Goal: Task Accomplishment & Management: Use online tool/utility

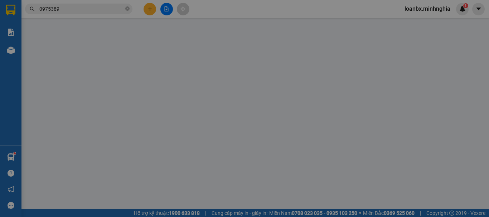
click at [151, 10] on span "Yêu cầu xuất hóa đơn điện tử" at bounding box center [117, 12] width 76 height 6
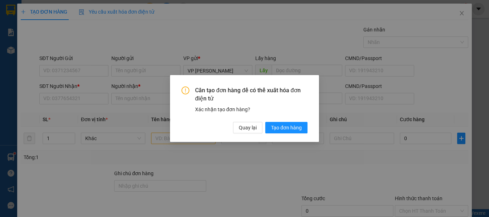
drag, startPoint x: 71, startPoint y: 96, endPoint x: 141, endPoint y: 110, distance: 71.6
click at [77, 100] on div "Cần tạo đơn hàng để có thể xuất hóa đơn điện tử Xác nhận tạo đơn hàng? Quay lại…" at bounding box center [244, 108] width 489 height 217
click at [238, 128] on button "Quay lại" at bounding box center [247, 127] width 29 height 11
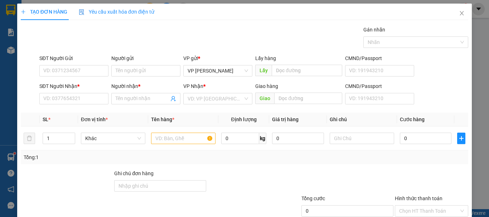
click at [70, 105] on div "SĐT Người Nhận * VD: 0377654321" at bounding box center [73, 94] width 69 height 25
click at [70, 101] on input "SĐT Người Nhận *" at bounding box center [73, 98] width 69 height 11
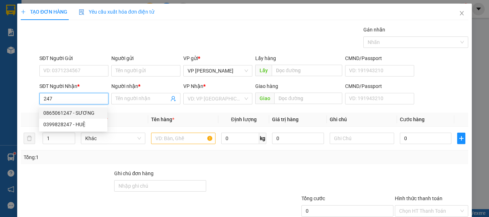
drag, startPoint x: 86, startPoint y: 114, endPoint x: 104, endPoint y: 120, distance: 18.7
click at [87, 114] on div "0865061247 - SƯƠNG" at bounding box center [73, 113] width 60 height 8
type input "0865061247"
type input "SƯƠNG"
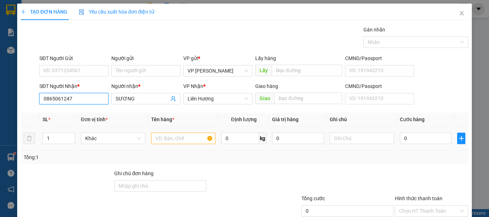
type input "0865061247"
click at [174, 139] on input "text" at bounding box center [183, 138] width 64 height 11
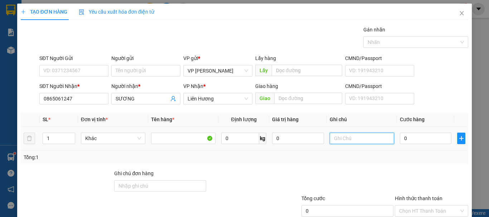
click at [351, 134] on input "text" at bounding box center [362, 138] width 64 height 11
paste input "1 thx - cá"
type input "1 thx - cá"
click at [400, 140] on input "0" at bounding box center [426, 138] width 52 height 11
type input "2"
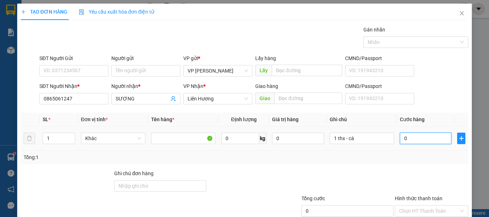
type input "2"
type input "20"
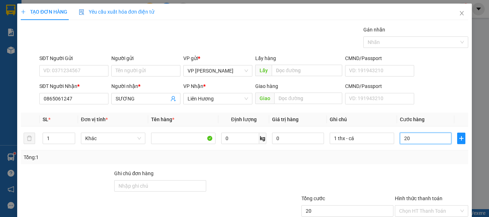
scroll to position [48, 0]
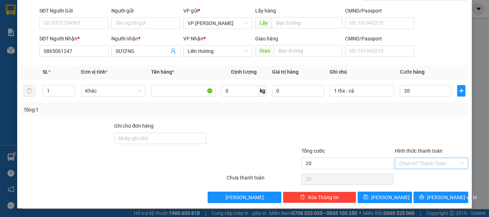
type input "20.000"
drag, startPoint x: 415, startPoint y: 162, endPoint x: 415, endPoint y: 166, distance: 3.9
click at [415, 164] on input "Hình thức thanh toán" at bounding box center [429, 163] width 60 height 11
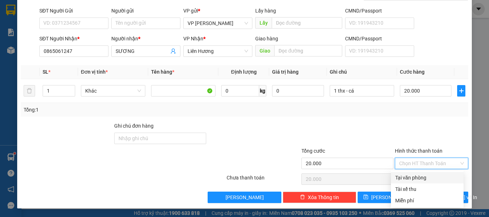
click at [414, 179] on div "Tại văn phòng" at bounding box center [427, 178] width 64 height 8
type input "0"
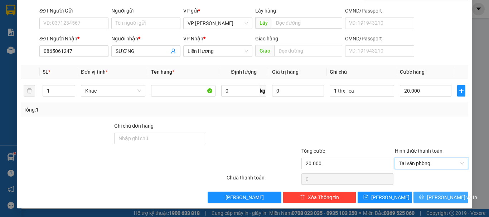
click at [432, 197] on span "[PERSON_NAME] và In" at bounding box center [452, 198] width 50 height 8
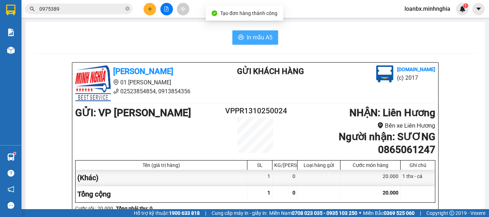
click at [250, 35] on span "In mẫu A5" at bounding box center [260, 37] width 26 height 9
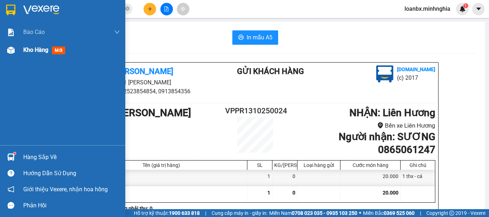
click at [13, 55] on div at bounding box center [11, 50] width 13 height 13
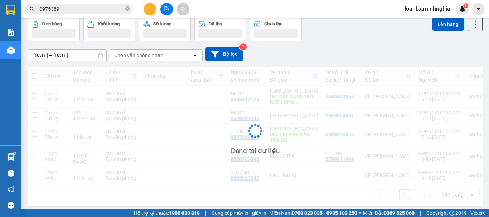
scroll to position [40, 0]
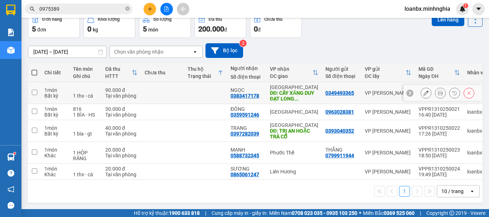
click at [210, 85] on td at bounding box center [205, 93] width 43 height 22
checkbox input "true"
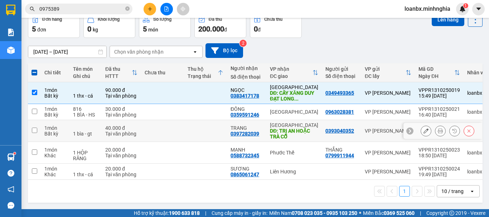
click at [187, 125] on td at bounding box center [205, 131] width 43 height 22
checkbox input "true"
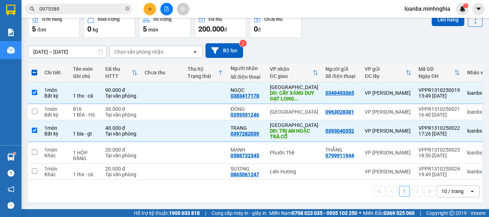
scroll to position [0, 0]
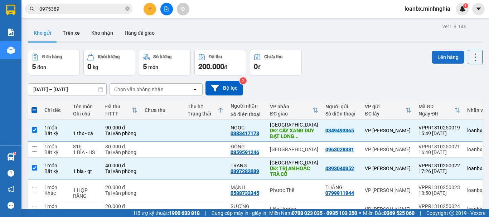
click at [447, 59] on button "Lên hàng" at bounding box center [448, 57] width 33 height 13
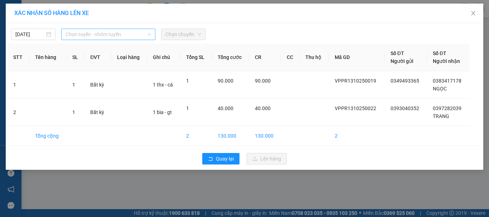
drag, startPoint x: 116, startPoint y: 38, endPoint x: 114, endPoint y: 54, distance: 16.3
click at [116, 38] on span "Chọn tuyến - nhóm tuyến" at bounding box center [109, 34] width 86 height 11
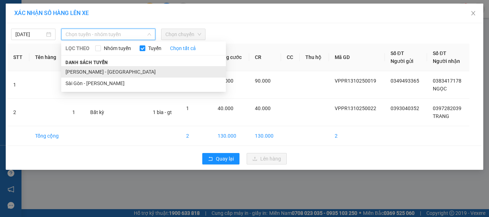
click at [108, 70] on li "[PERSON_NAME] - [GEOGRAPHIC_DATA]" at bounding box center [143, 71] width 165 height 11
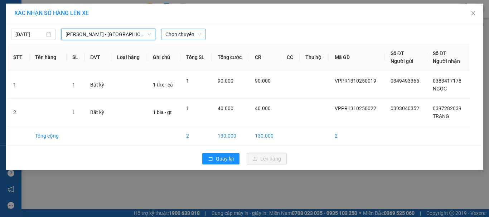
click at [186, 35] on span "Chọn chuyến" at bounding box center [183, 34] width 36 height 11
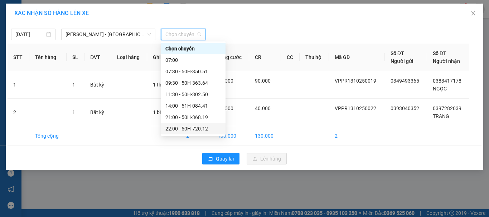
scroll to position [46, 0]
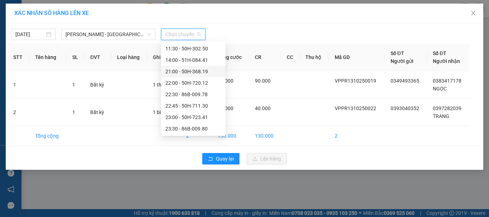
click at [192, 75] on div "21:00 - 50H-368.19" at bounding box center [193, 72] width 56 height 8
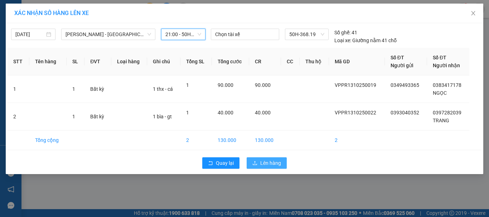
click at [264, 165] on span "Lên hàng" at bounding box center [270, 163] width 21 height 8
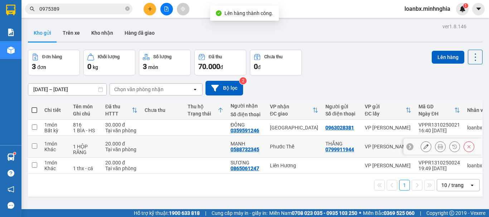
click at [253, 148] on div "0588732345" at bounding box center [245, 150] width 29 height 6
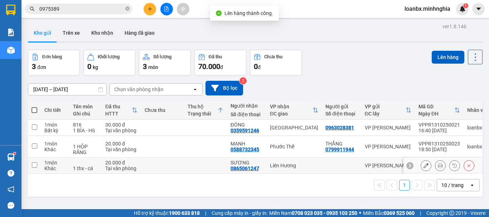
click at [241, 162] on div "SƯƠNG" at bounding box center [247, 163] width 32 height 6
checkbox input "true"
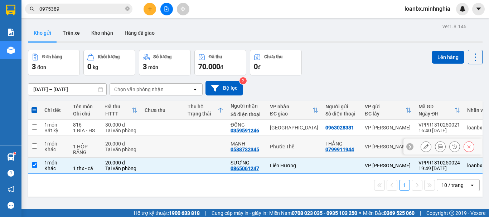
click at [253, 147] on div "0588732345" at bounding box center [245, 150] width 29 height 6
click at [230, 140] on td "MẠNH 0588732345" at bounding box center [246, 147] width 39 height 22
checkbox input "true"
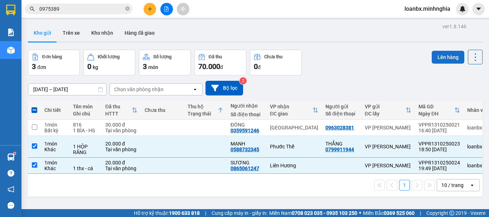
click at [441, 54] on button "Lên hàng" at bounding box center [448, 57] width 33 height 13
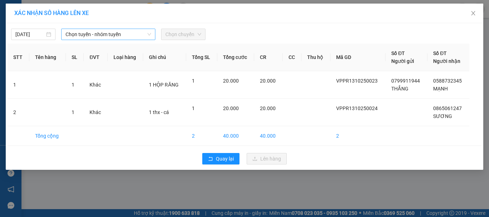
click at [102, 33] on span "Chọn tuyến - nhóm tuyến" at bounding box center [109, 34] width 86 height 11
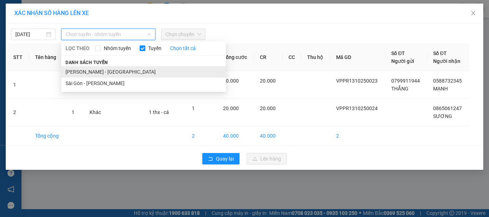
click at [96, 67] on li "[PERSON_NAME] - [GEOGRAPHIC_DATA]" at bounding box center [143, 71] width 165 height 11
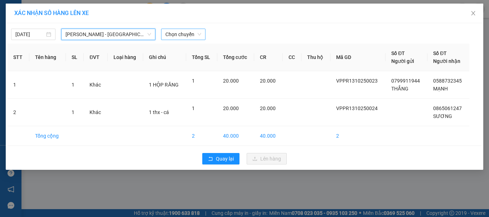
click at [189, 32] on span "Chọn chuyến" at bounding box center [183, 34] width 36 height 11
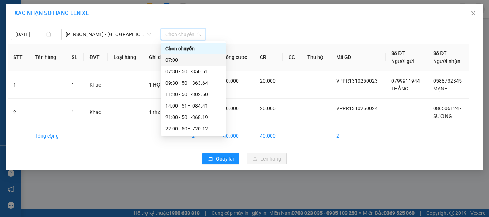
click at [193, 57] on div "07:00" at bounding box center [193, 60] width 56 height 8
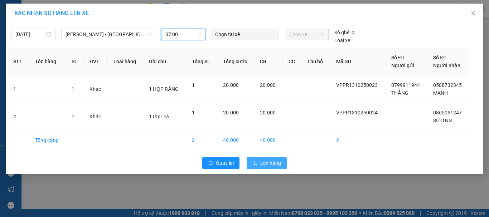
click at [267, 165] on span "Lên hàng" at bounding box center [270, 163] width 21 height 8
